Goal: Information Seeking & Learning: Learn about a topic

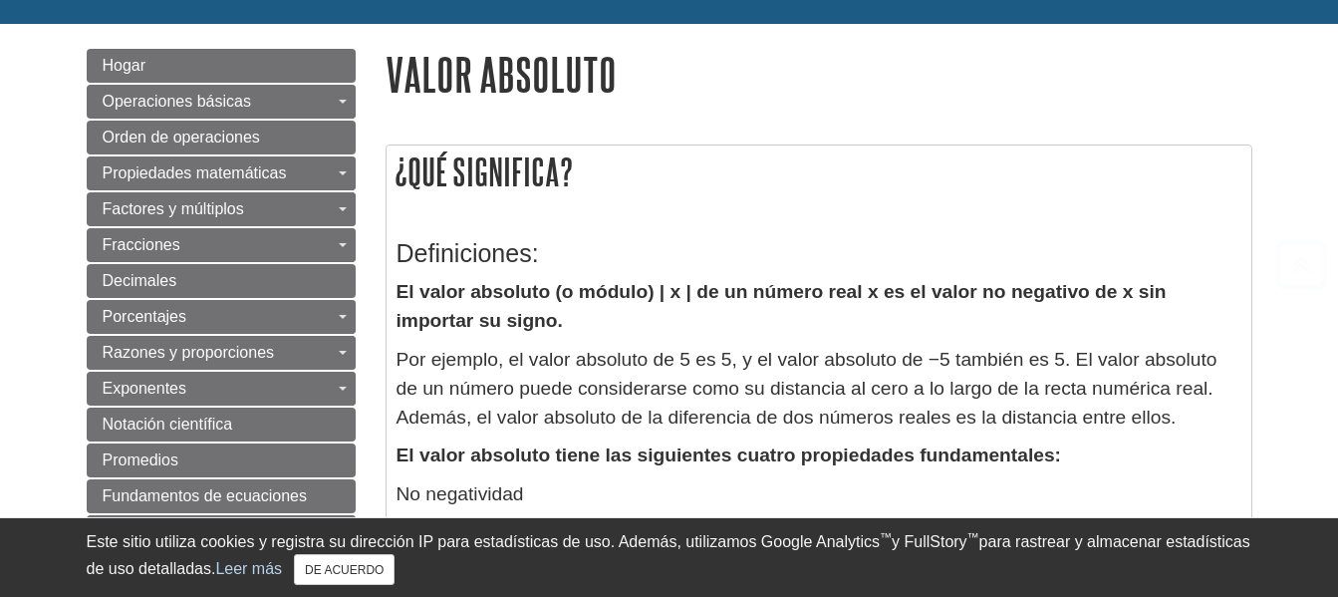
scroll to position [299, 0]
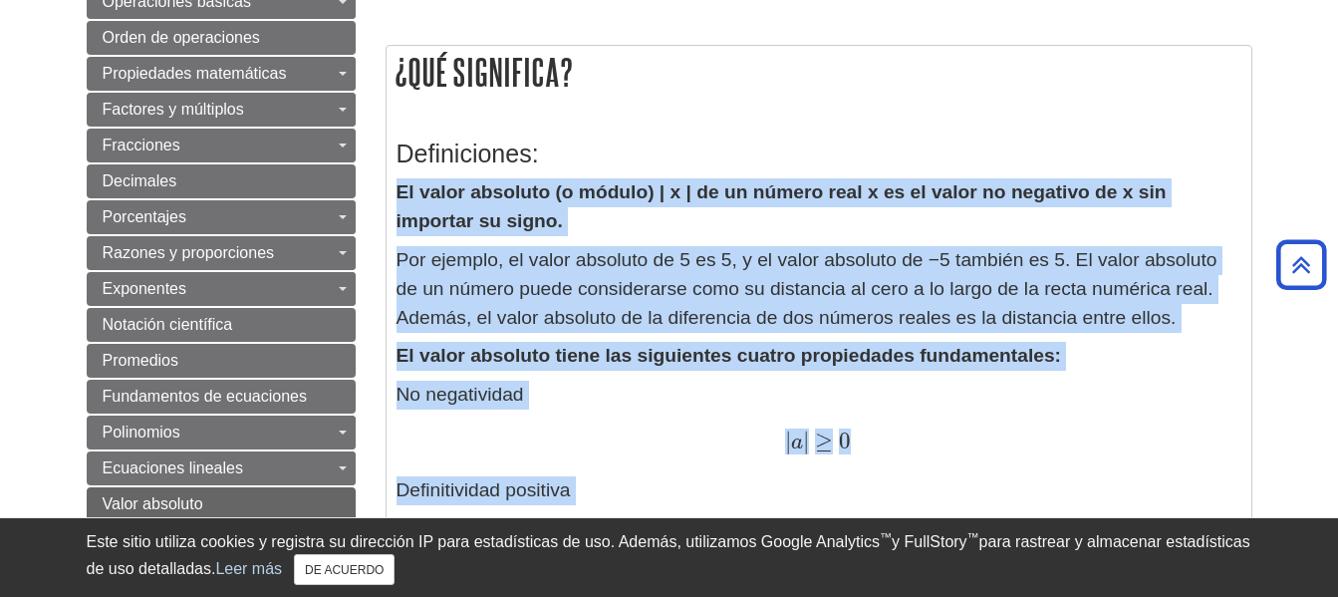
drag, startPoint x: 397, startPoint y: 194, endPoint x: 1083, endPoint y: 507, distance: 753.3
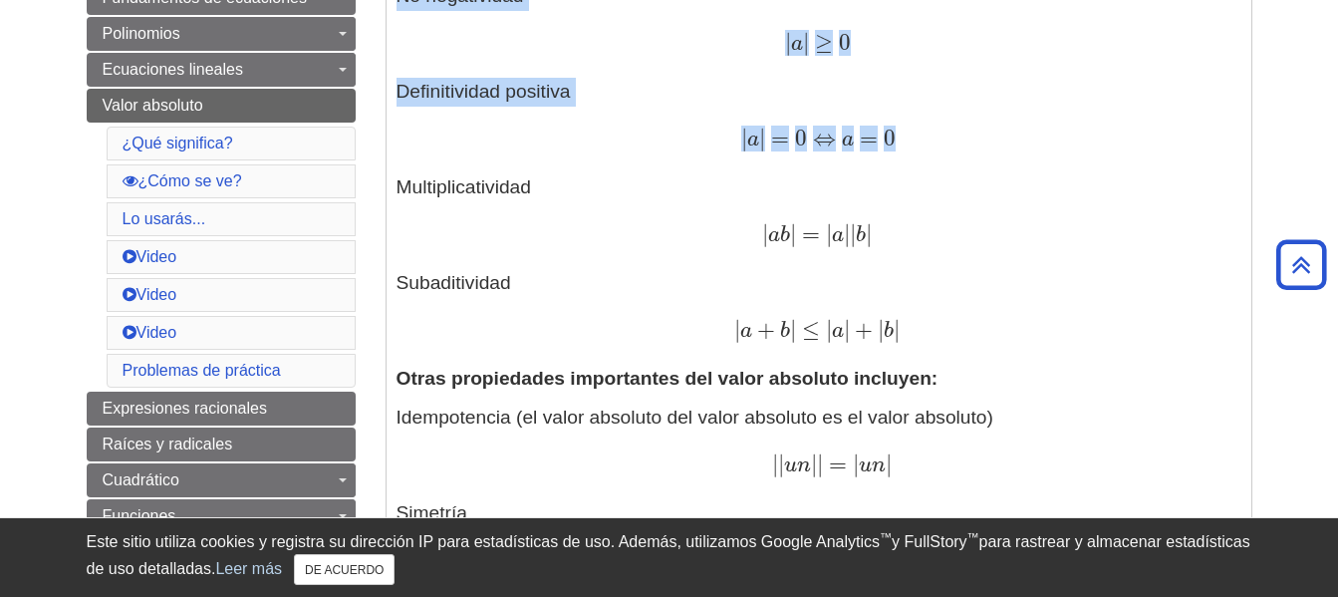
scroll to position [498, 0]
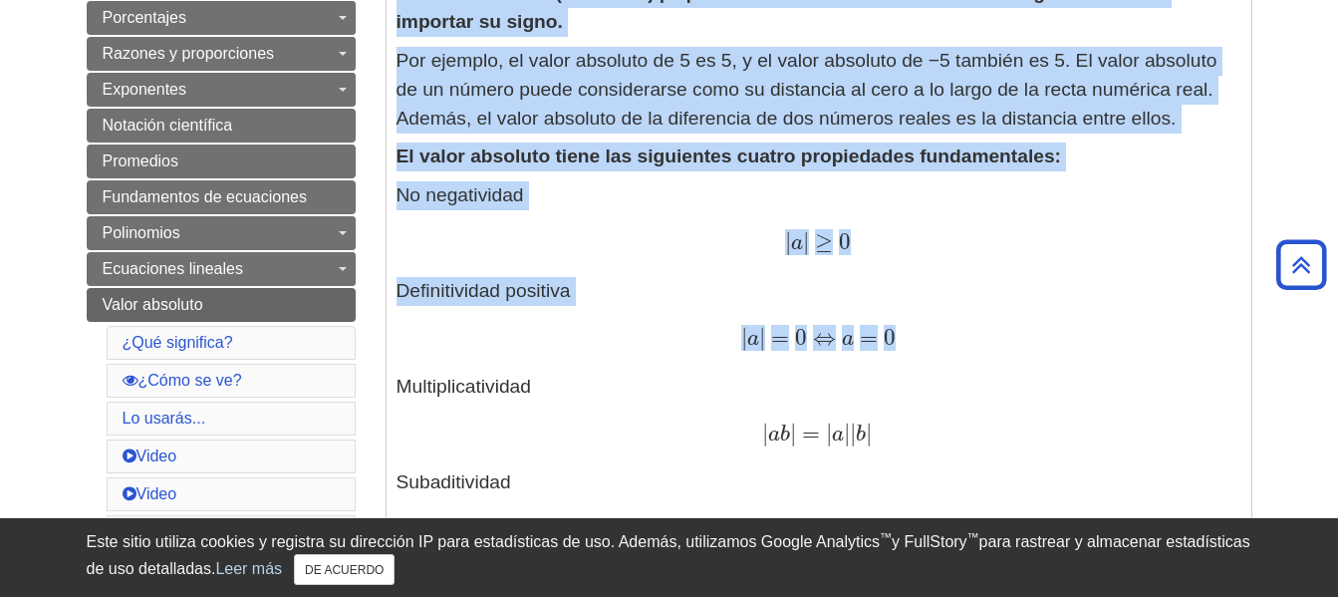
click at [959, 229] on div "| a | ≥ 0 | a | ≥ 0" at bounding box center [818, 243] width 845 height 29
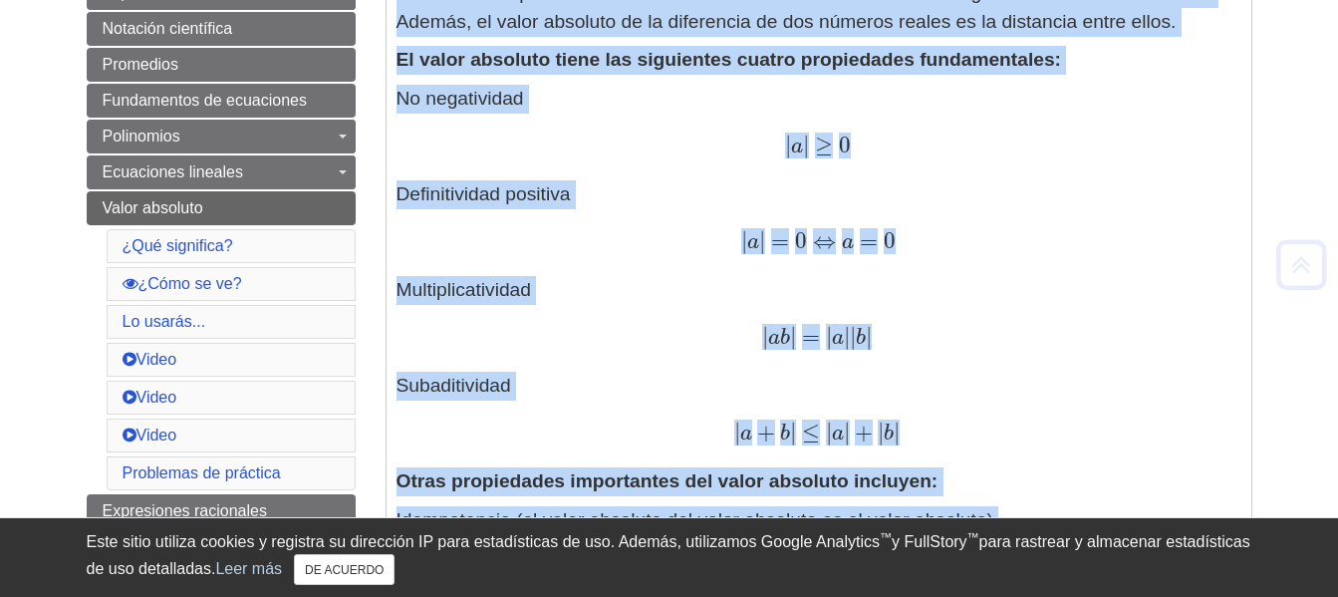
scroll to position [914, 0]
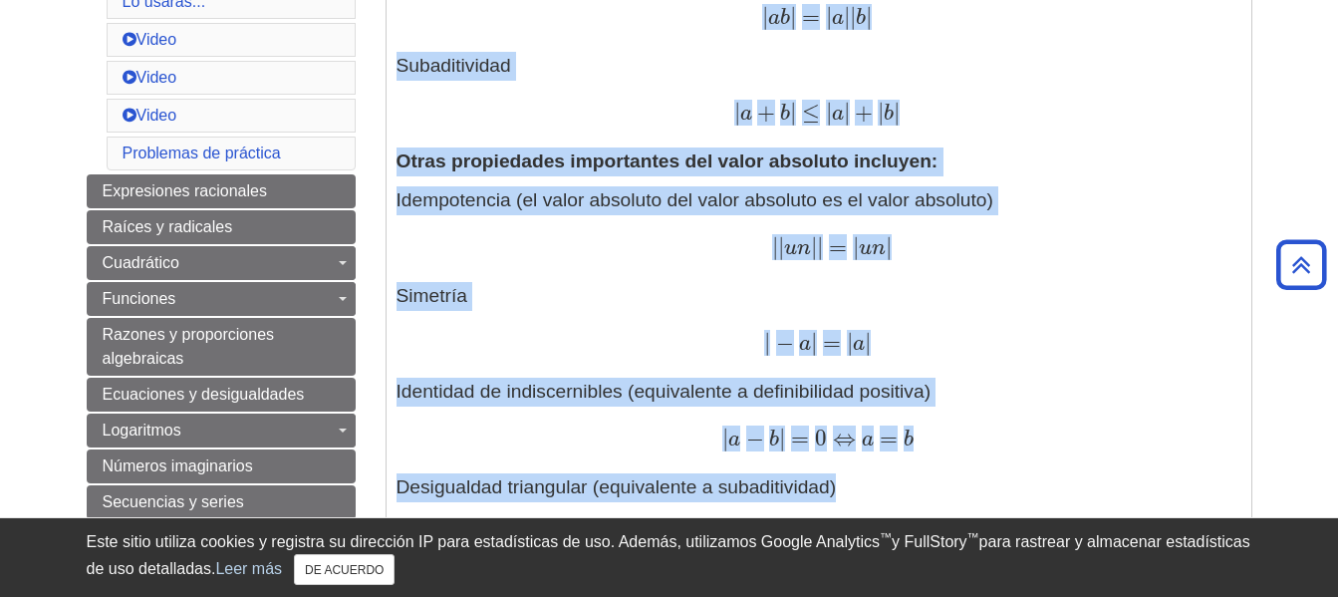
drag, startPoint x: 397, startPoint y: 293, endPoint x: 991, endPoint y: 493, distance: 626.5
click at [991, 493] on div "Definiciones: El valor absoluto (o módulo) | x | de un número real x es el valo…" at bounding box center [818, 309] width 845 height 1610
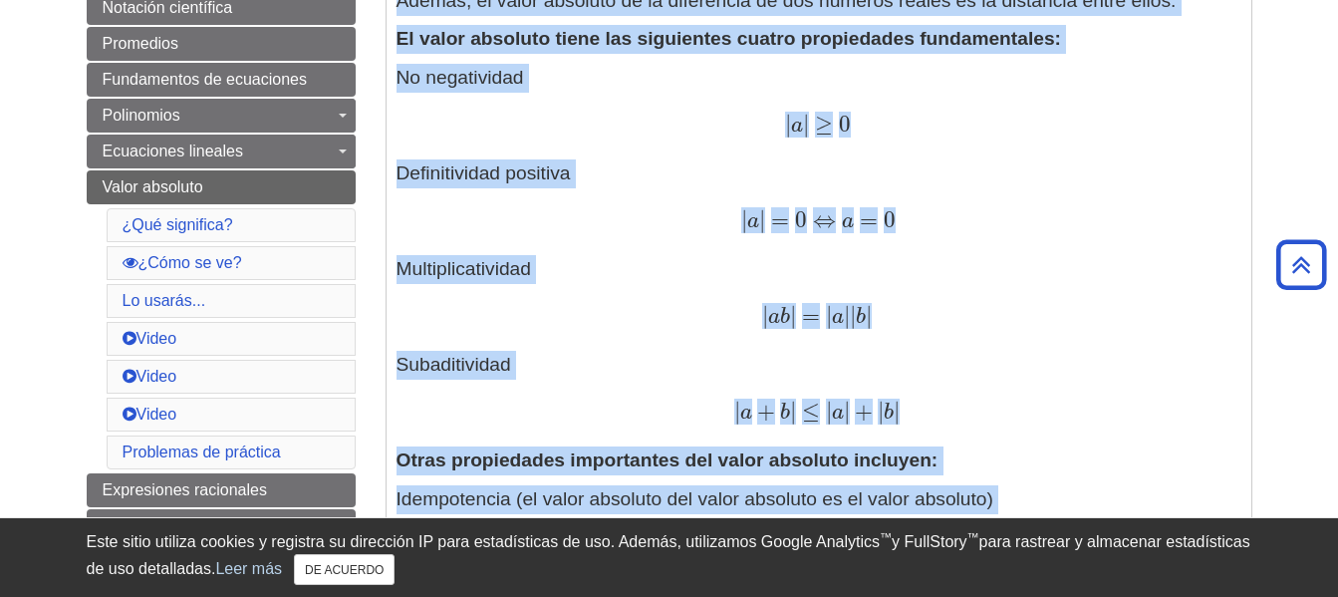
scroll to position [317, 0]
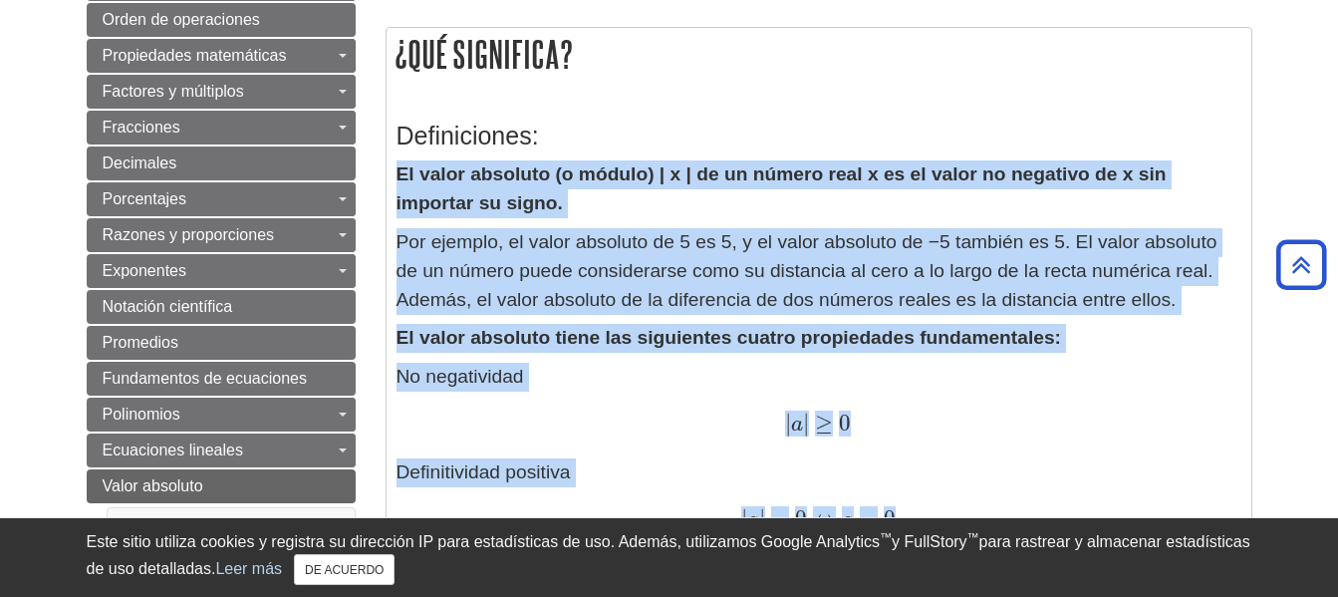
click at [963, 379] on p "No negatividad | a | ≥ 0 | a | ≥ 0 Definitividad positiva | a | = 0 ⇔ a = 0 | a…" at bounding box center [818, 545] width 845 height 364
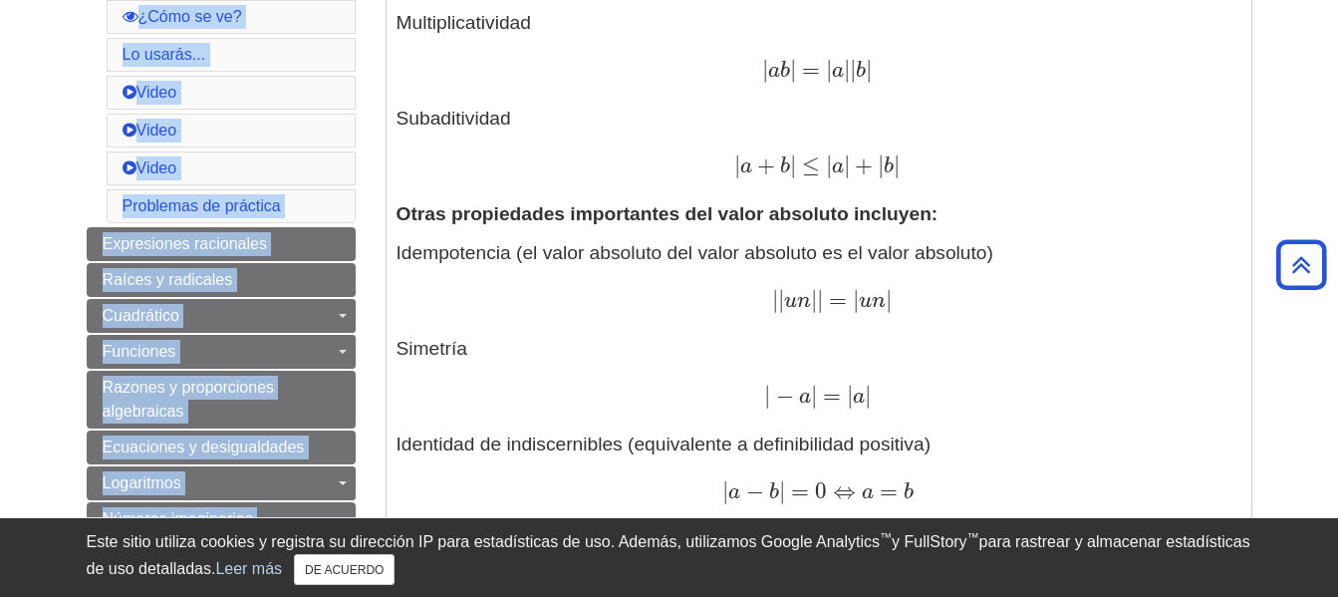
scroll to position [1080, 0]
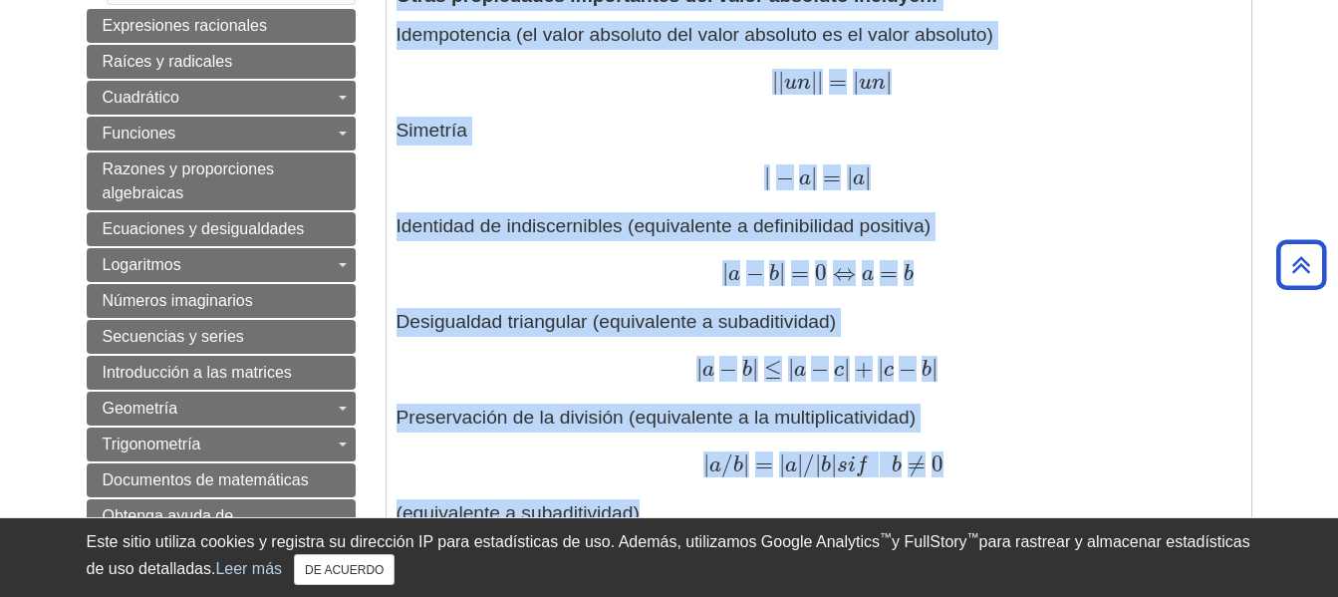
drag, startPoint x: 397, startPoint y: 168, endPoint x: 1211, endPoint y: 504, distance: 880.3
click at [1211, 504] on div "Definiciones: El valor absoluto (o módulo) | x | de un número real x es el valo…" at bounding box center [818, 144] width 845 height 1610
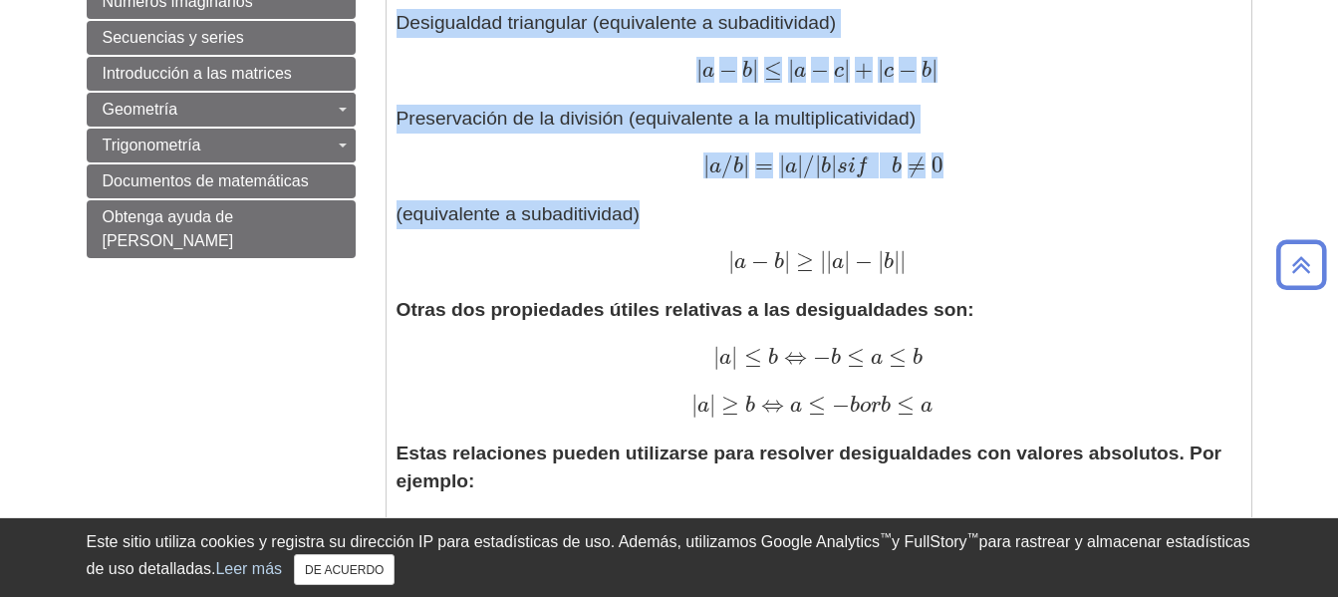
scroll to position [1578, 0]
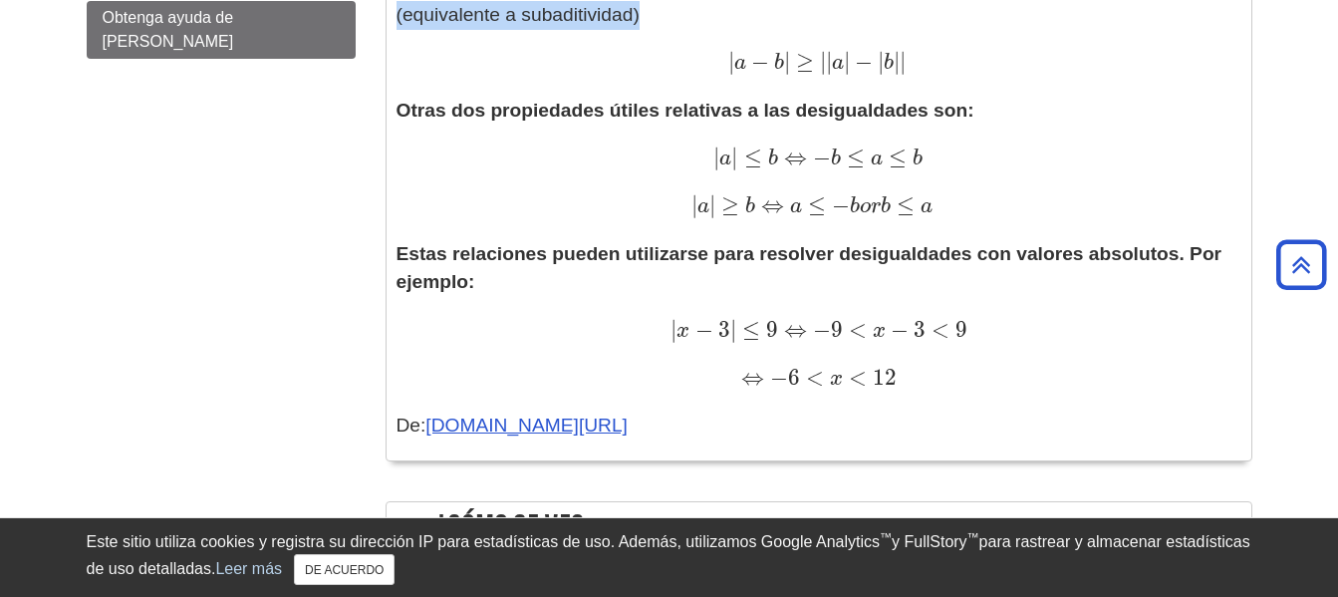
copy div "Lo ipsum dolorsit (a consec) | a | el se doeius temp i ut la etdol ma aliquaen …"
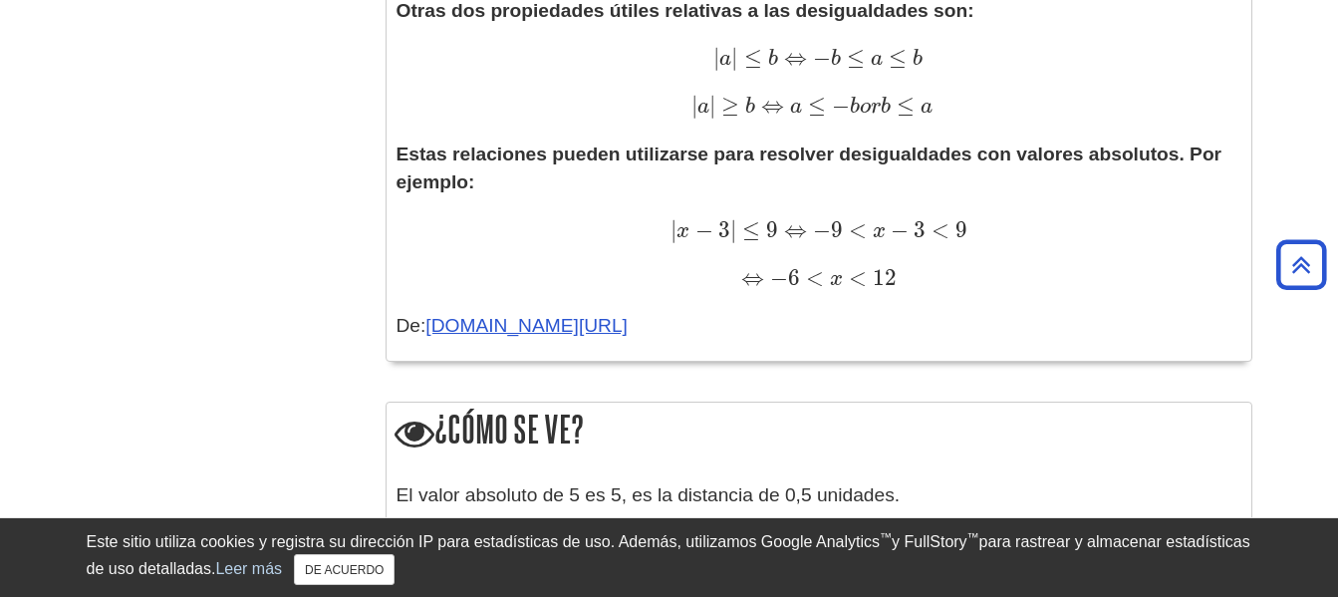
scroll to position [1279, 0]
